Goal: Information Seeking & Learning: Learn about a topic

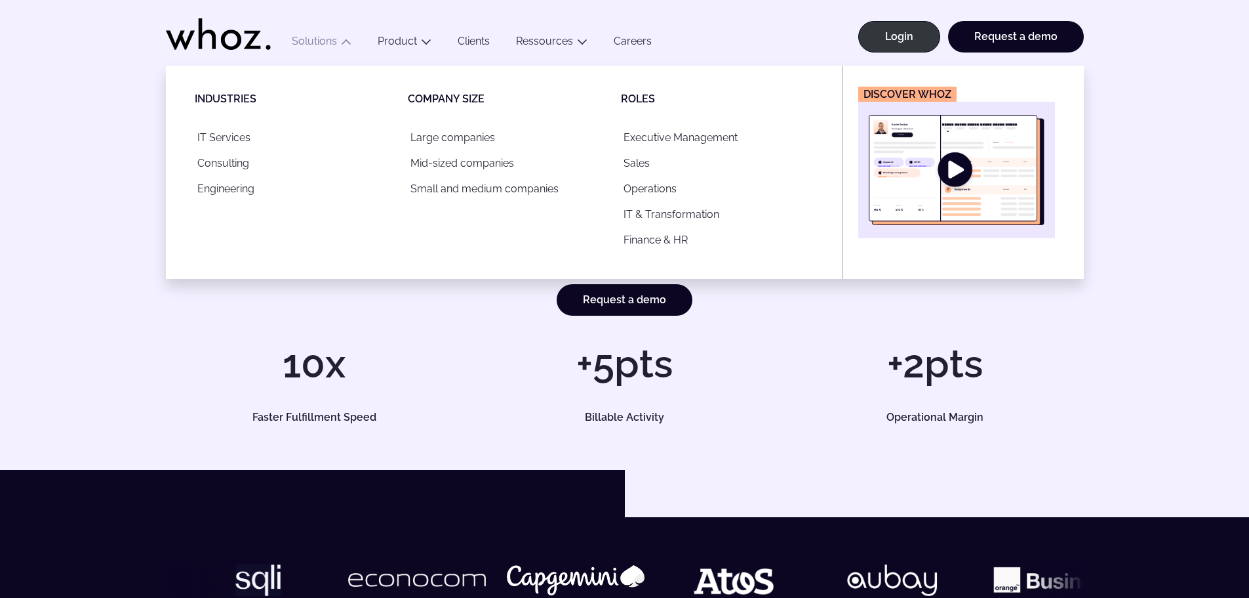
click at [992, 194] on img "Main" at bounding box center [957, 170] width 176 height 110
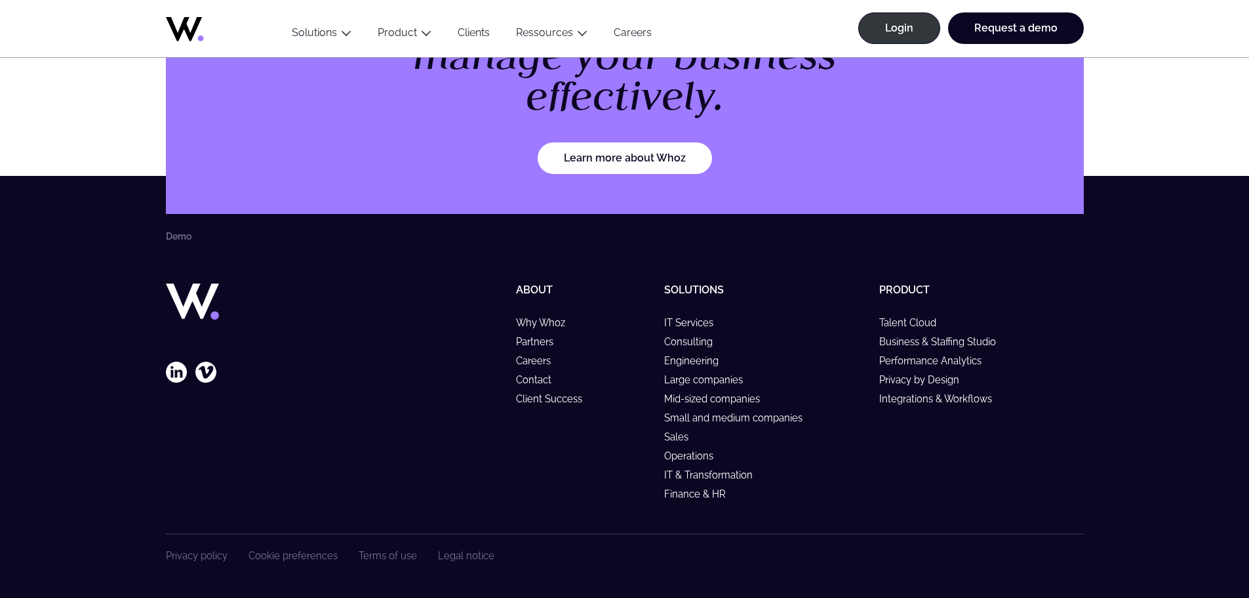
scroll to position [1641, 0]
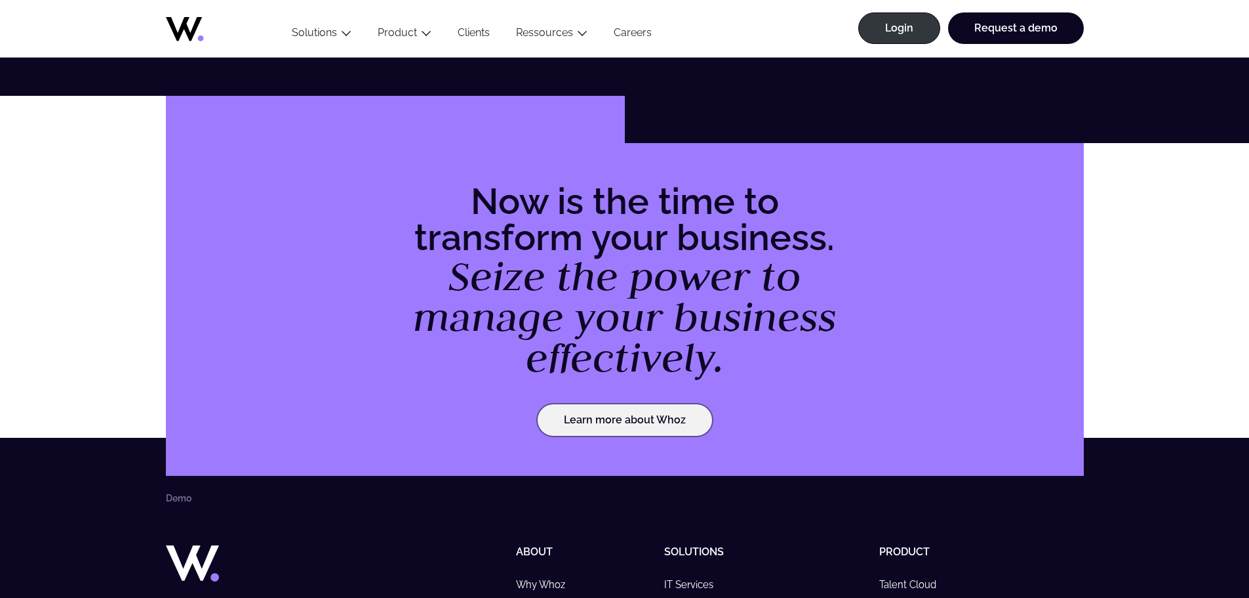
click at [639, 423] on link "Learn more about Whoz" at bounding box center [625, 419] width 174 height 31
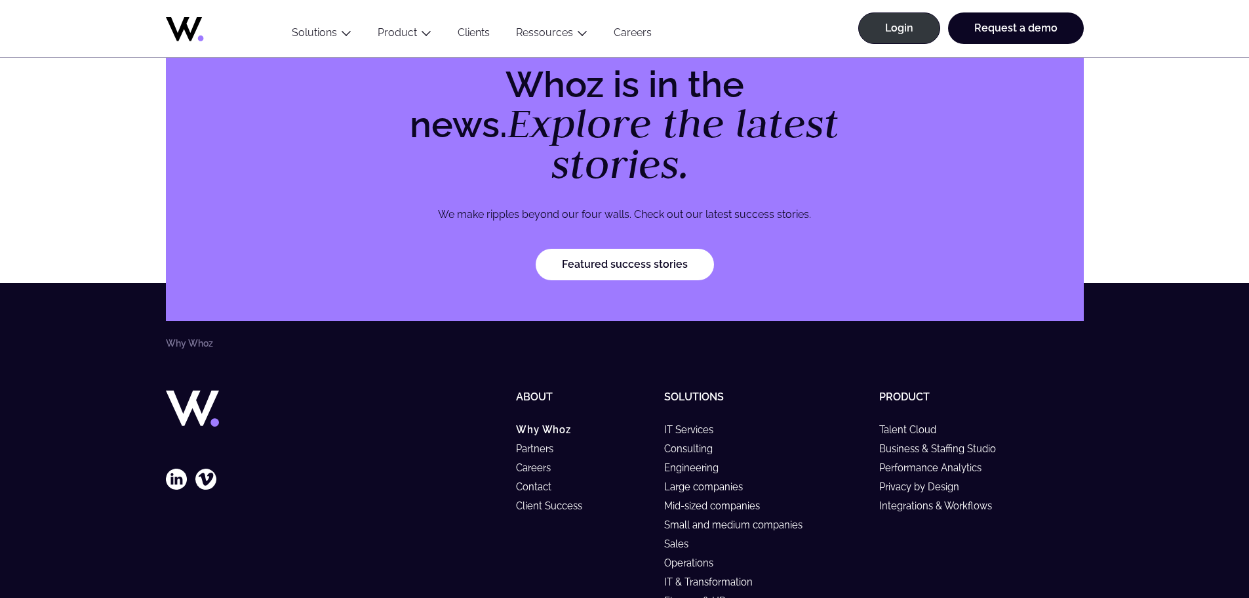
scroll to position [4103, 0]
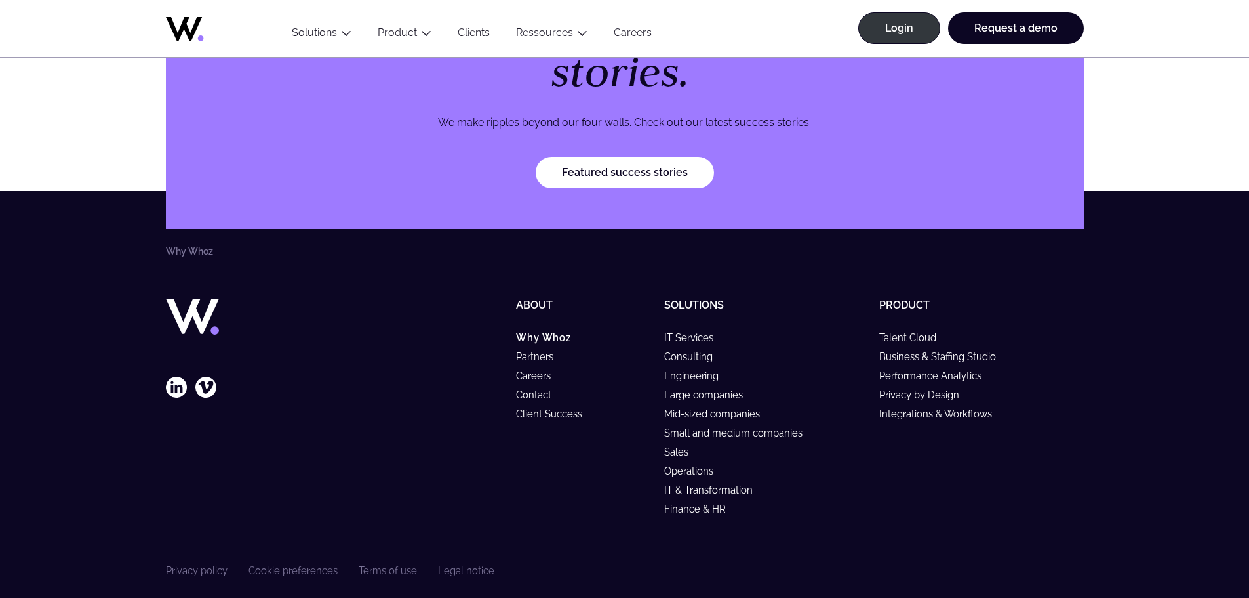
click at [708, 298] on h5 "Solutions" at bounding box center [766, 304] width 205 height 12
click at [905, 298] on link "Product" at bounding box center [905, 304] width 51 height 12
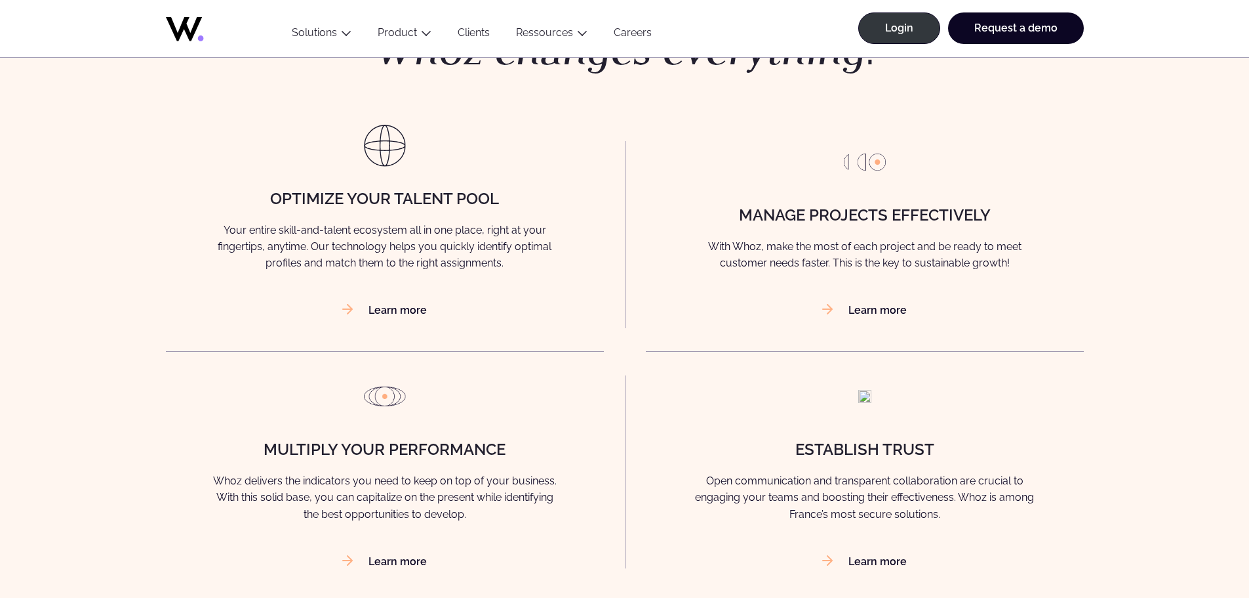
scroll to position [918, 0]
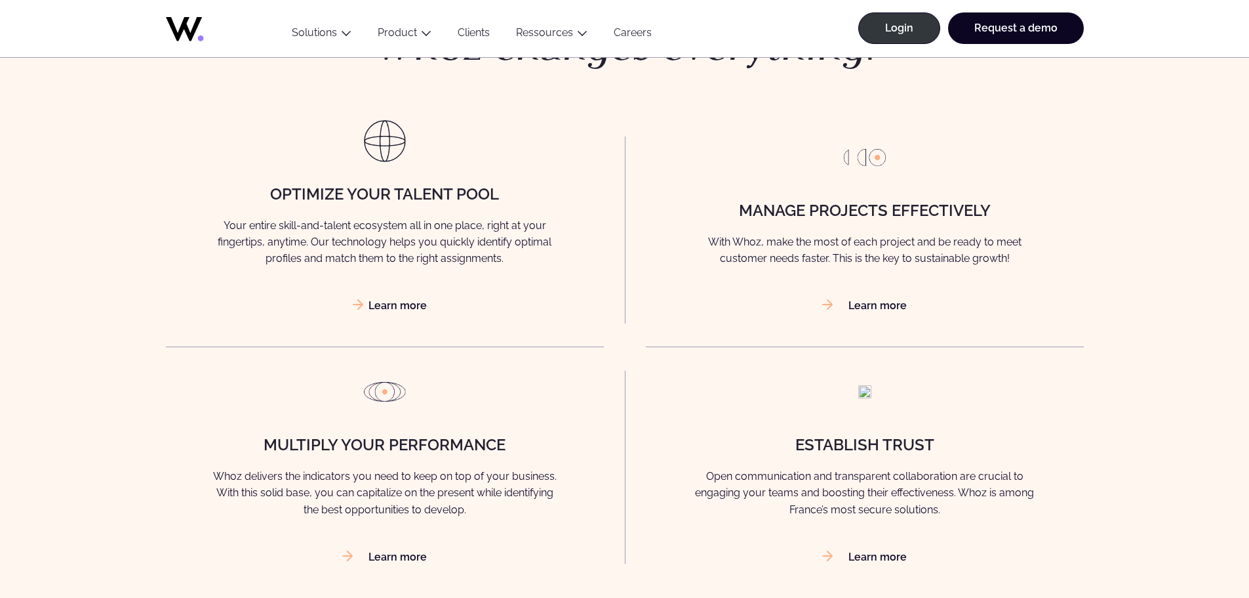
click at [401, 308] on link "Learn more" at bounding box center [384, 305] width 85 height 12
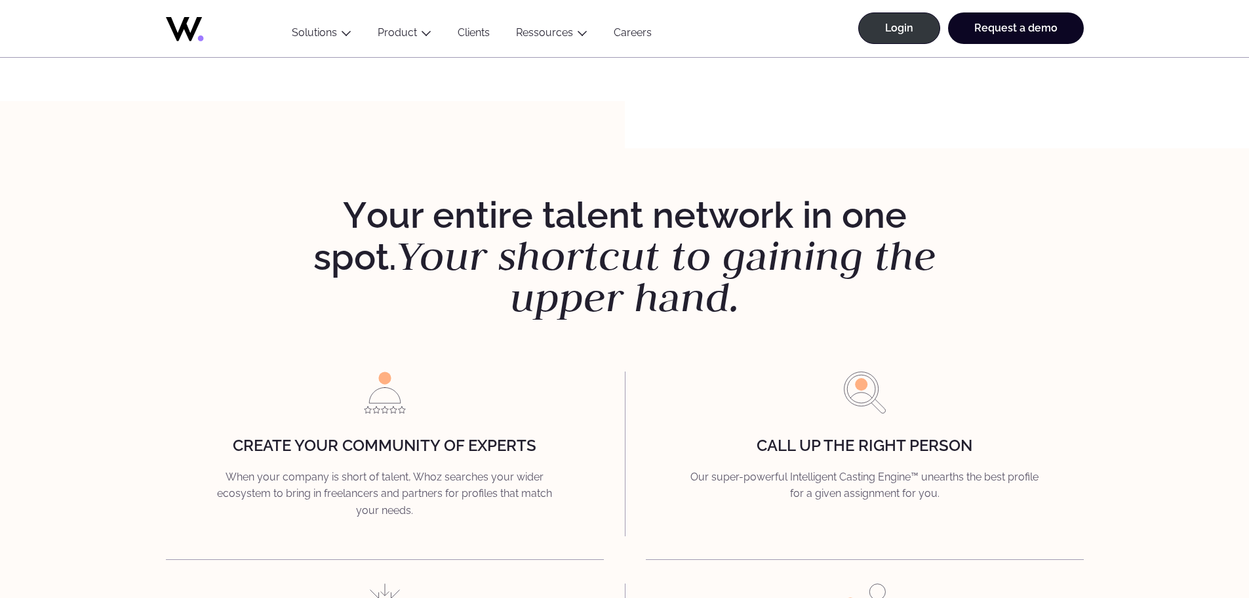
scroll to position [1312, 0]
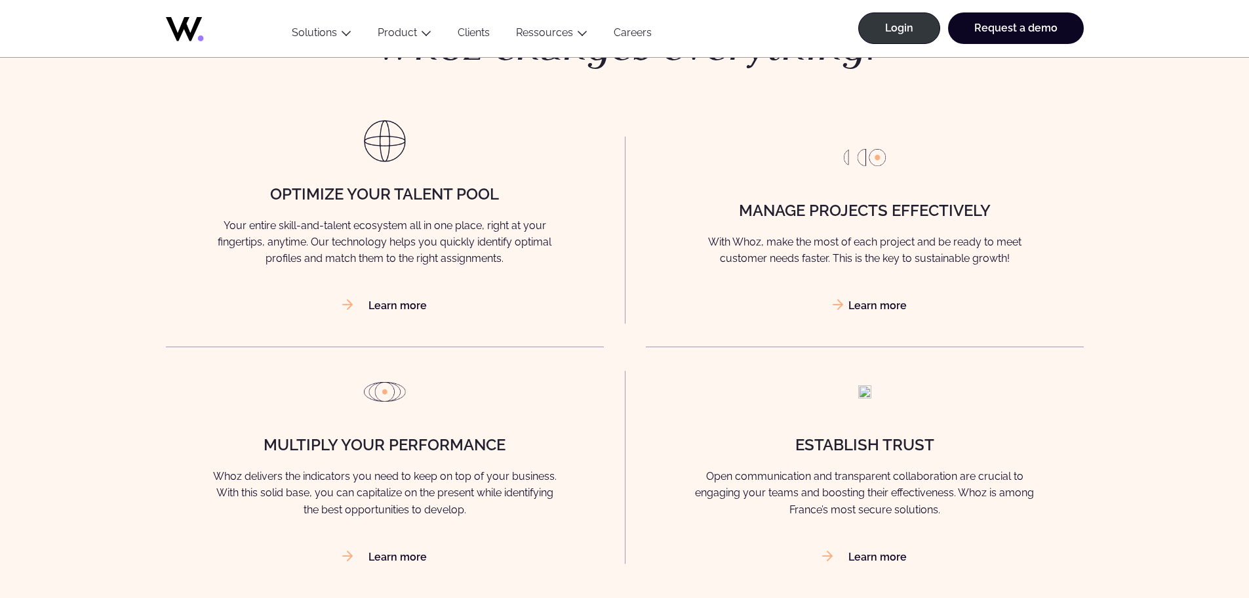
click at [872, 310] on link "Learn more" at bounding box center [864, 305] width 85 height 12
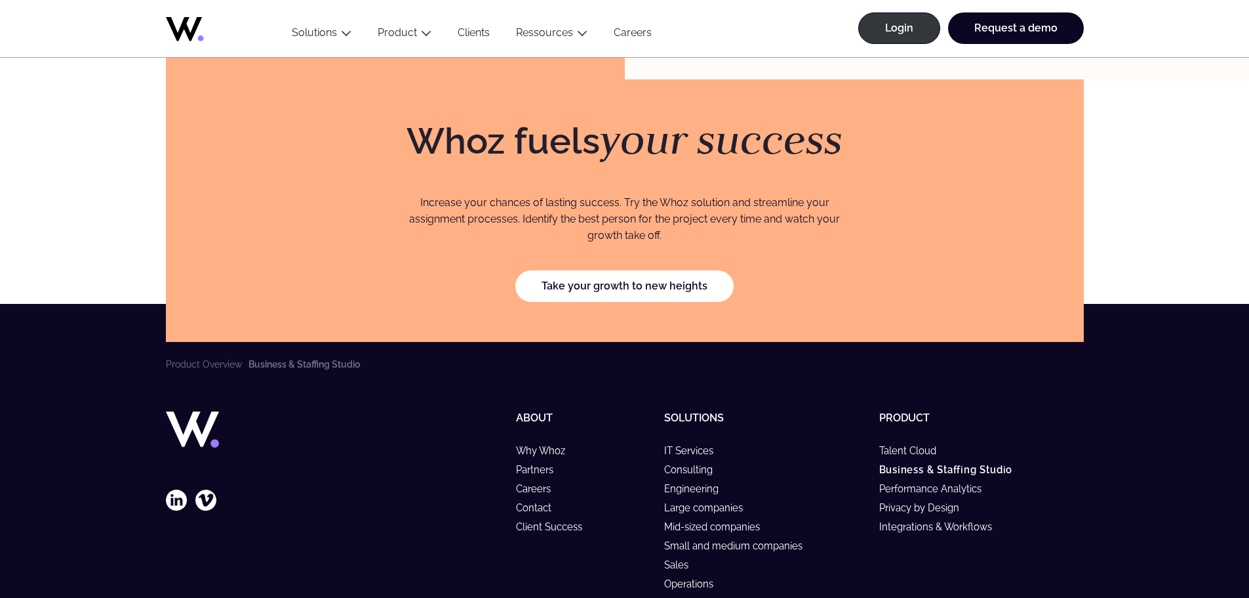
scroll to position [3804, 0]
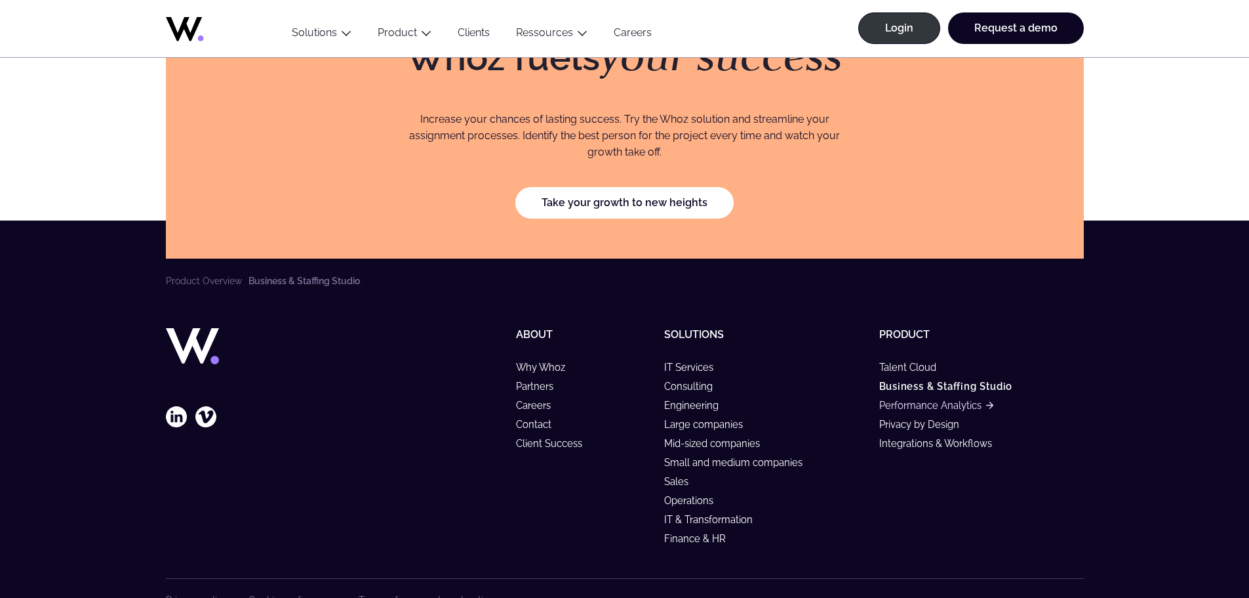
click at [960, 399] on link "Performance Analytics" at bounding box center [937, 404] width 114 height 11
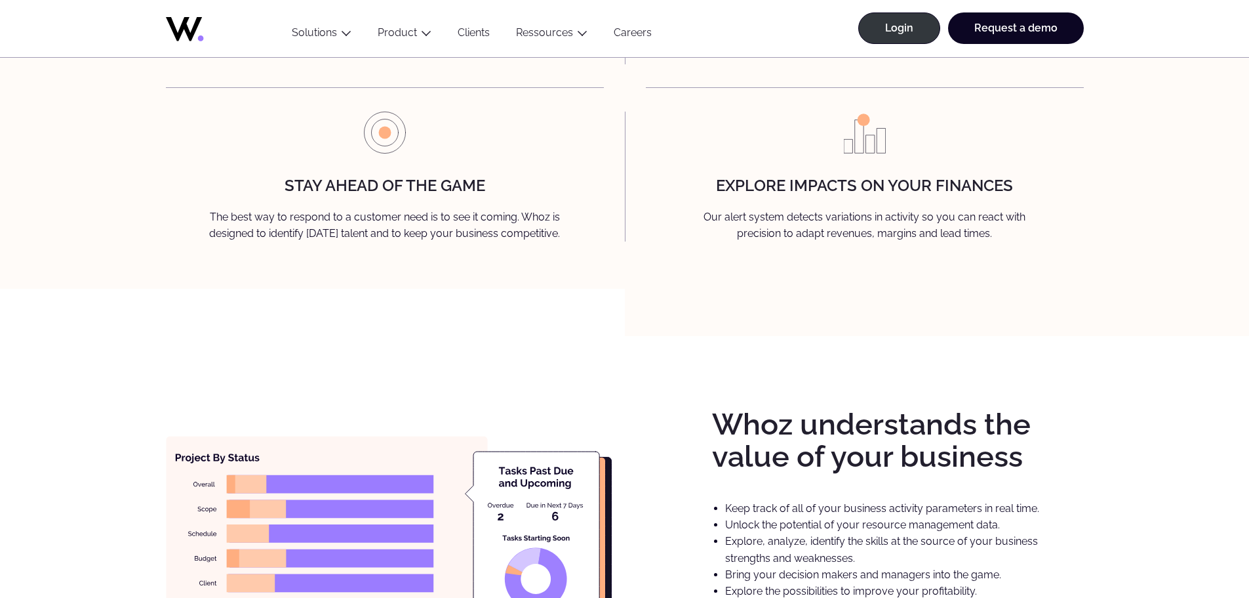
scroll to position [1968, 0]
